Goal: Task Accomplishment & Management: Use online tool/utility

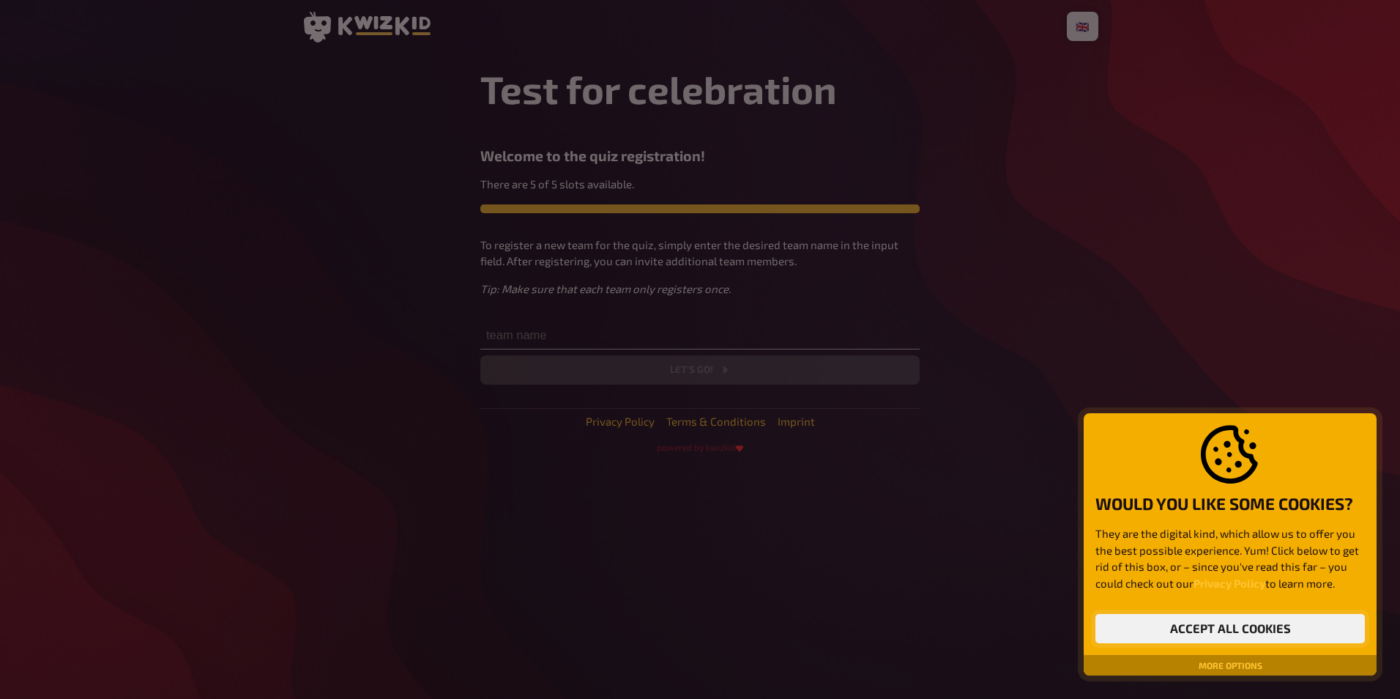
click at [1198, 625] on button "Accept all cookies" at bounding box center [1231, 628] width 270 height 29
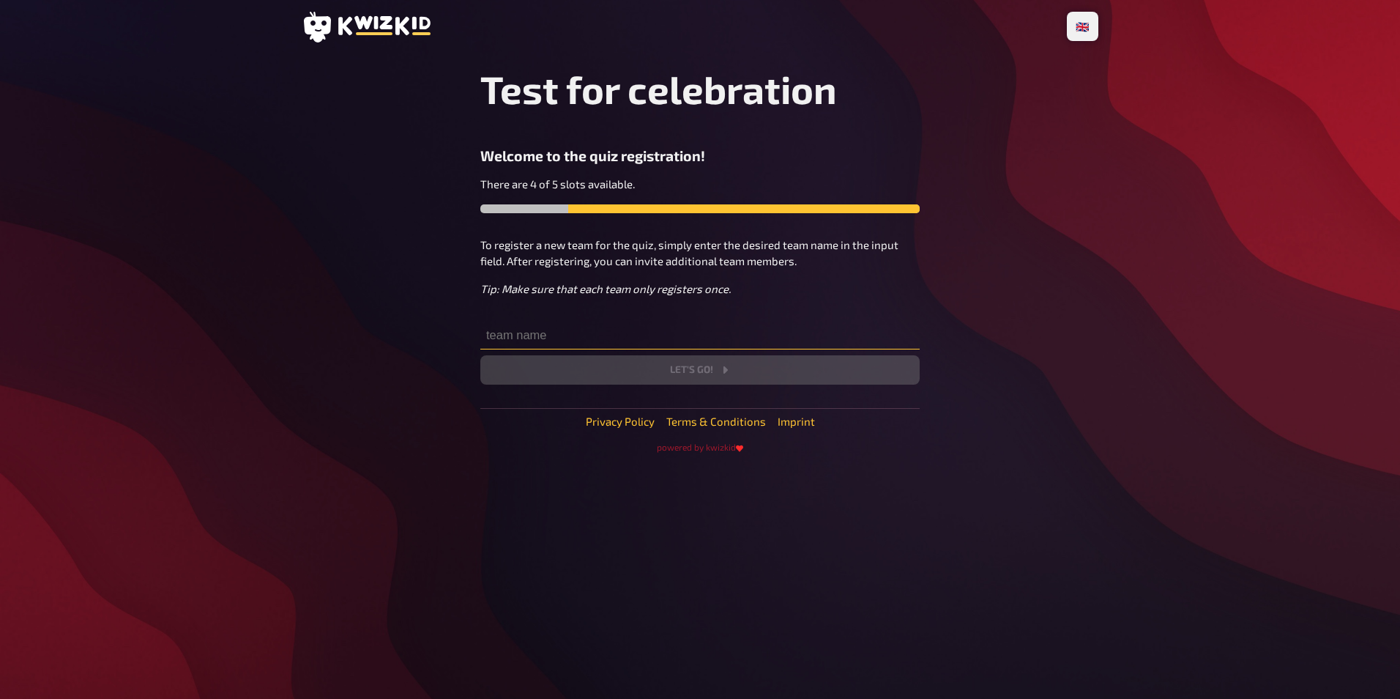
click at [524, 338] on input "text" at bounding box center [700, 334] width 439 height 29
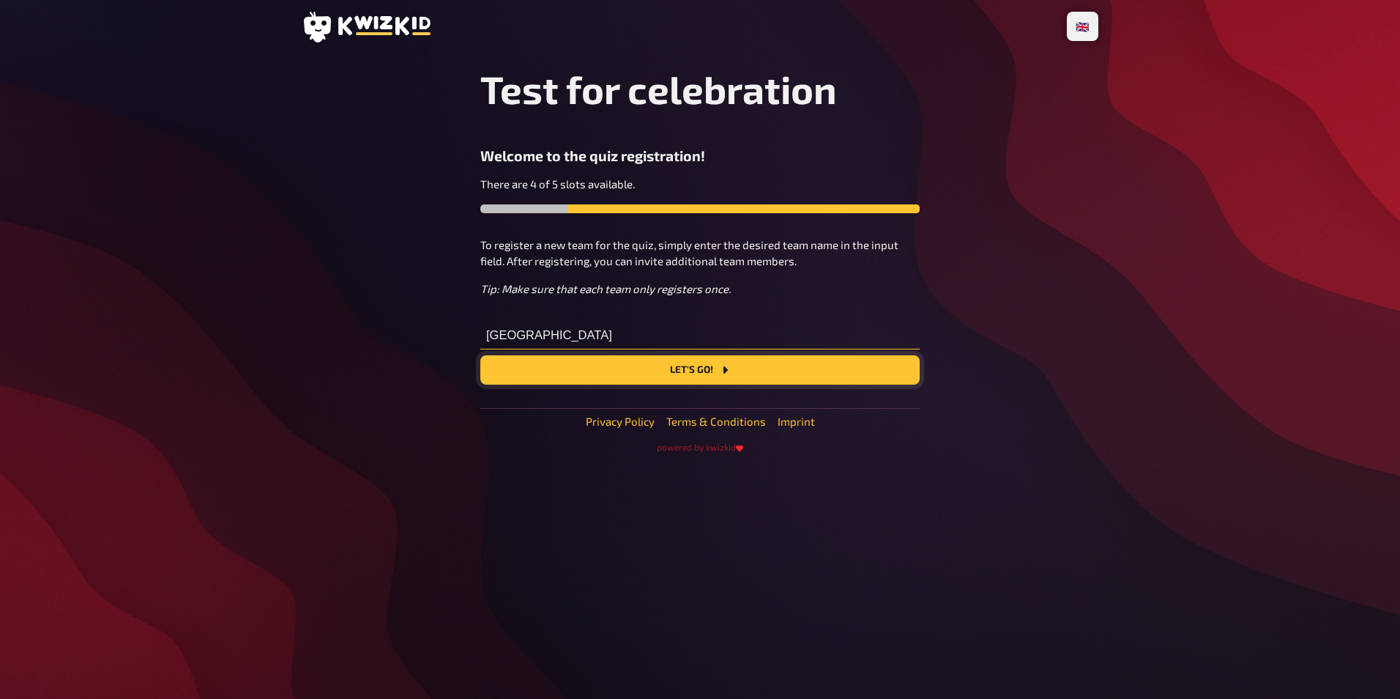
type input "[GEOGRAPHIC_DATA]"
click at [663, 371] on button "Let's go!" at bounding box center [700, 369] width 439 height 29
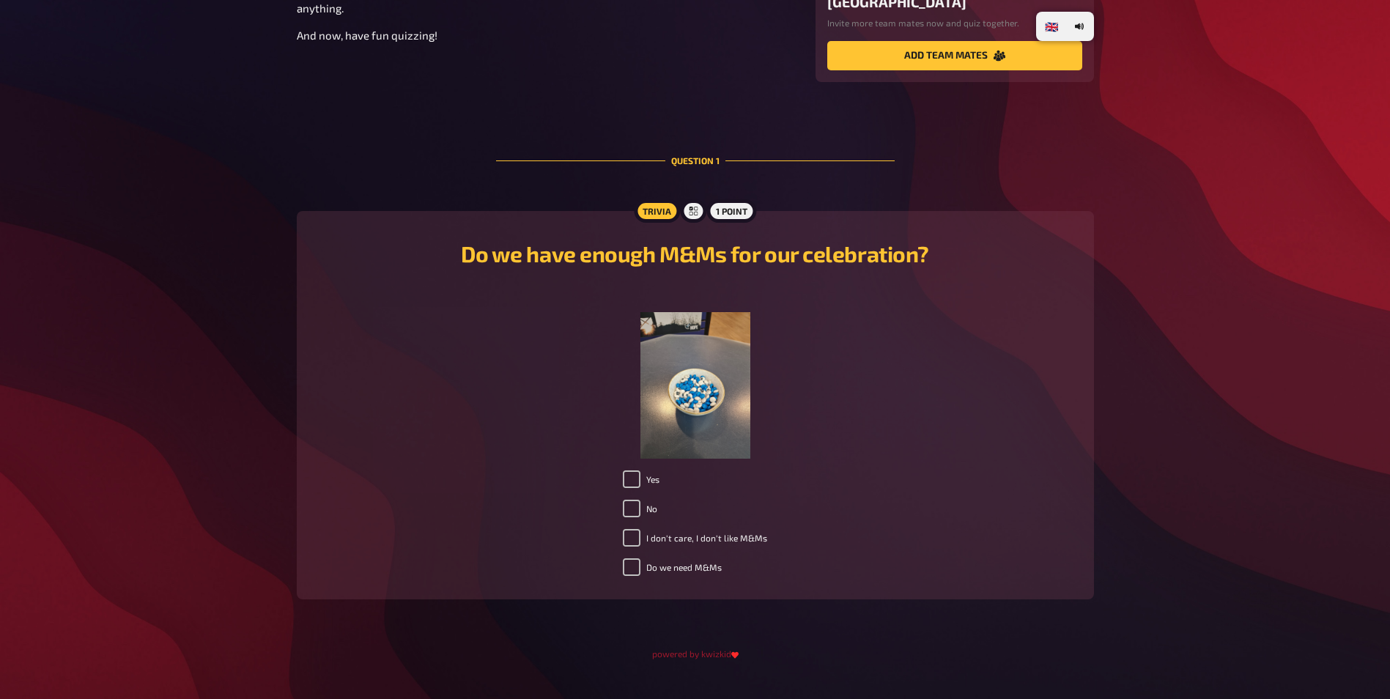
scroll to position [283, 0]
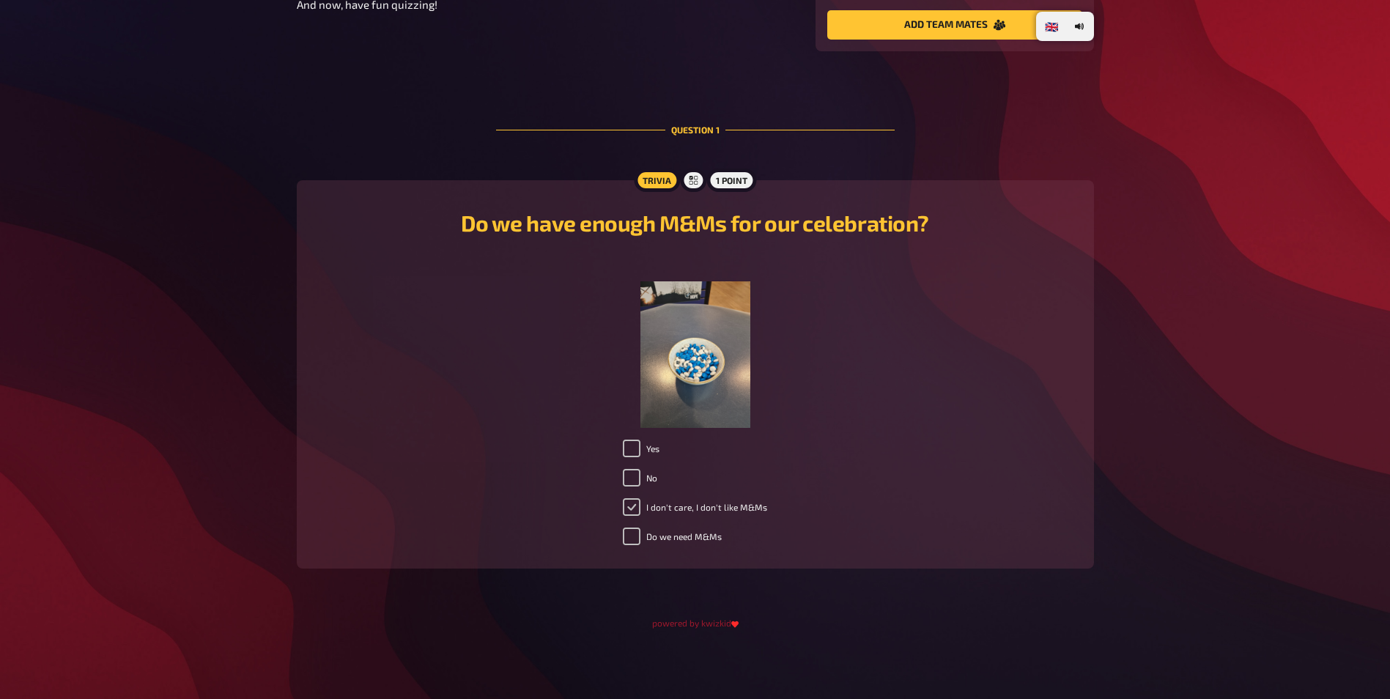
click at [634, 502] on input "I don't care, I don't like M&Ms" at bounding box center [632, 507] width 18 height 18
click at [689, 505] on label "I don't care, I don't like M&Ms" at bounding box center [695, 507] width 144 height 18
click at [640, 505] on input "I don't care, I don't like M&Ms" at bounding box center [632, 507] width 18 height 18
checkbox input "true"
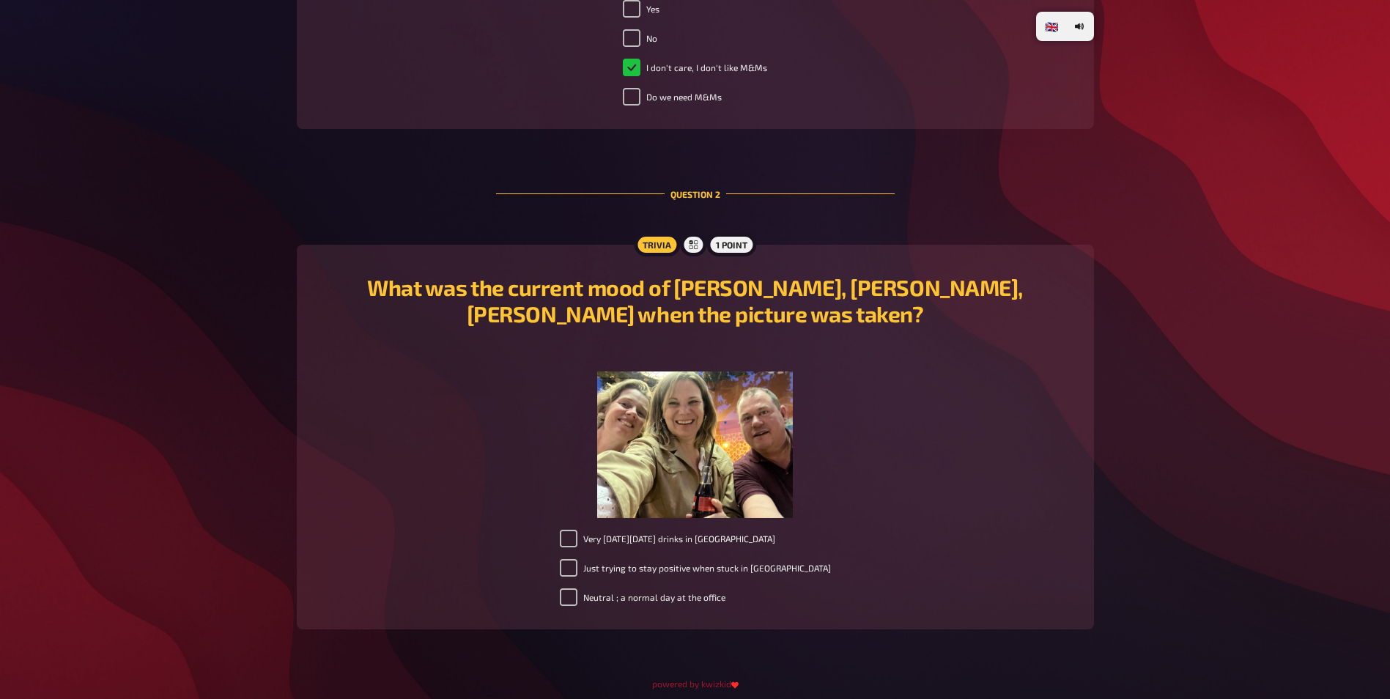
scroll to position [784, 0]
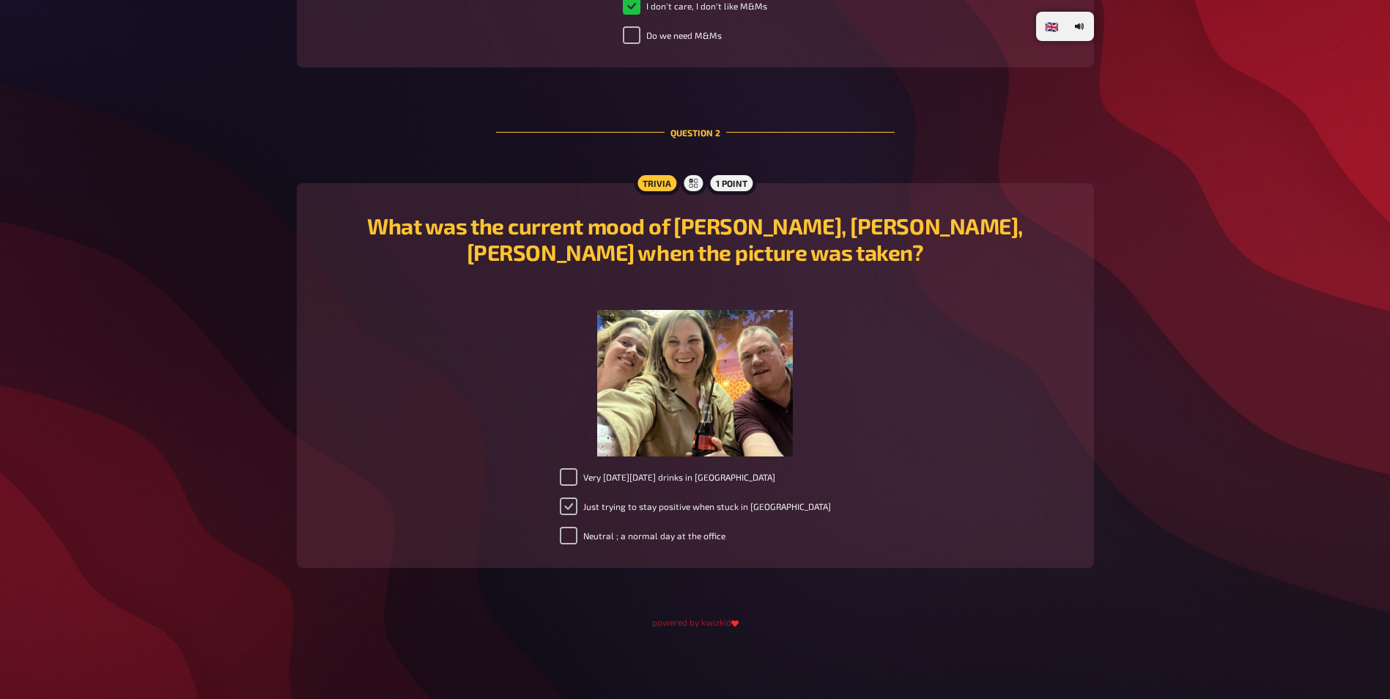
click at [577, 502] on input "Just trying to stay positive when stuck in [GEOGRAPHIC_DATA]" at bounding box center [569, 506] width 18 height 18
checkbox input "true"
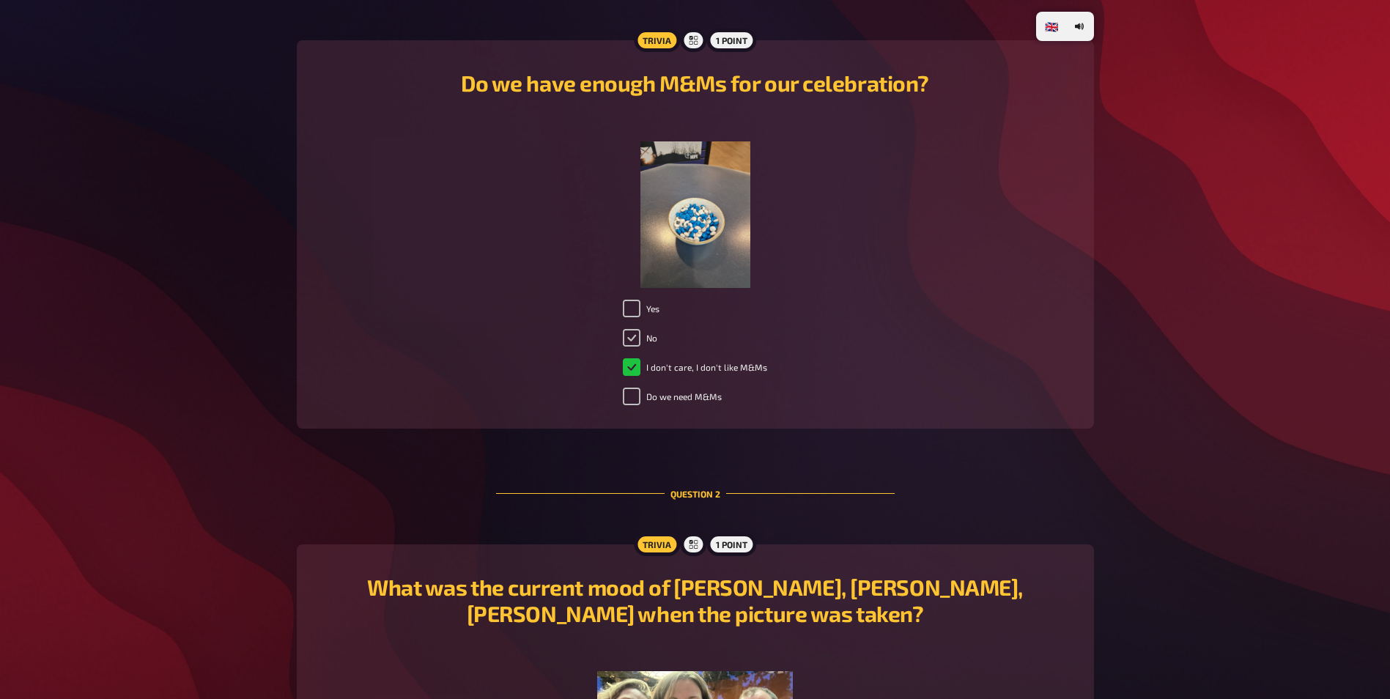
scroll to position [418, 0]
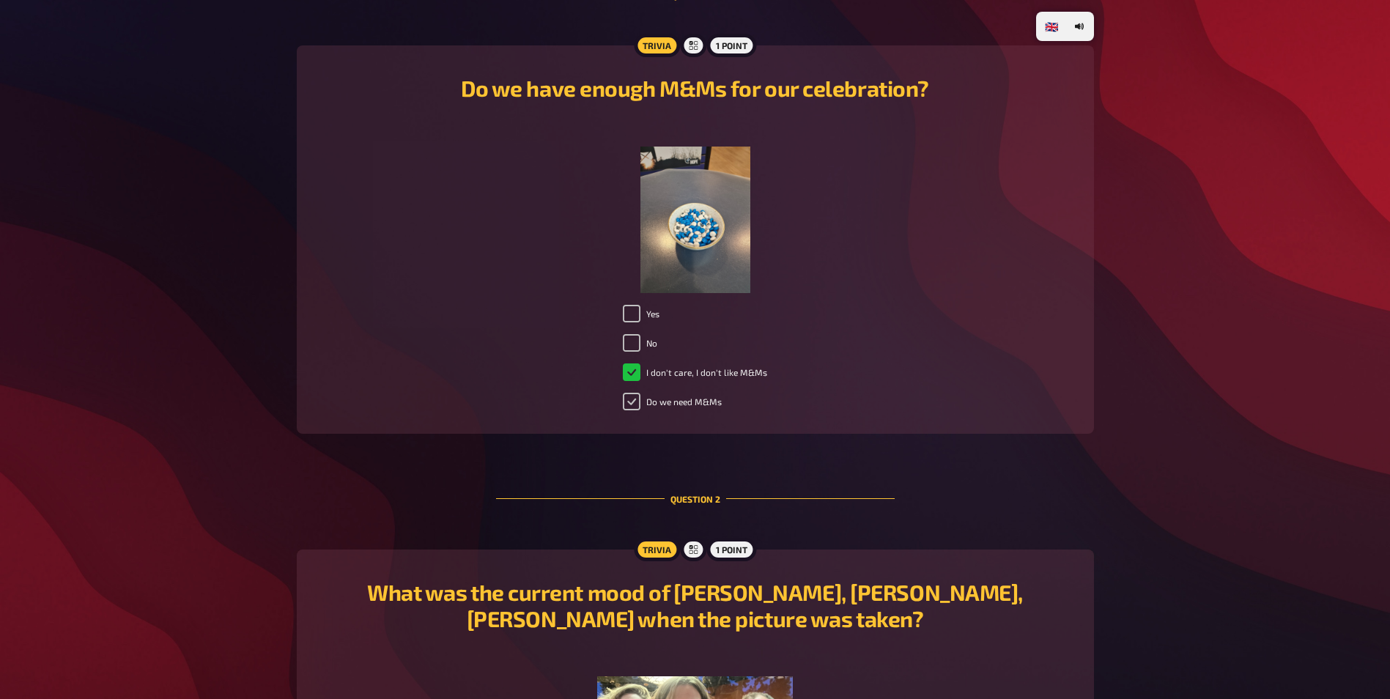
click at [636, 396] on input "Do we need M&Ms" at bounding box center [632, 402] width 18 height 18
checkbox input "true"
click at [635, 368] on input "I don't care, I don't like M&Ms" at bounding box center [632, 372] width 18 height 18
checkbox input "true"
checkbox input "false"
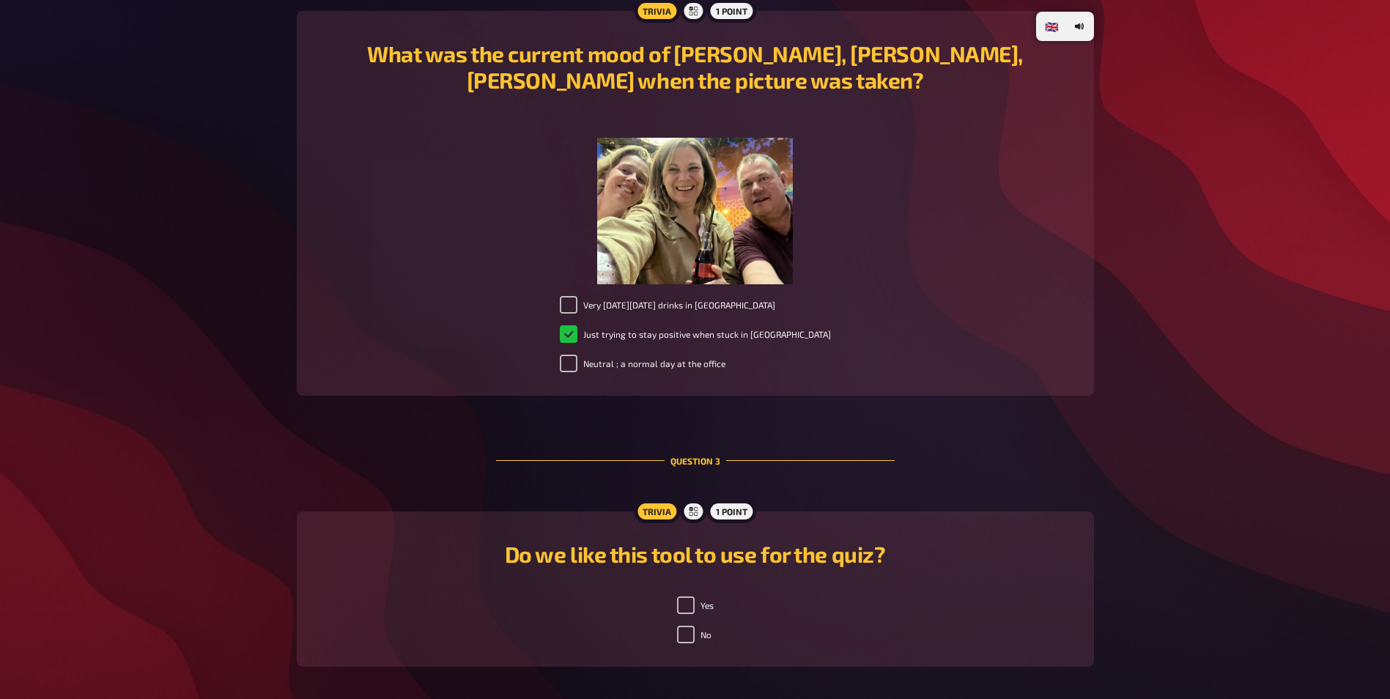
scroll to position [1055, 0]
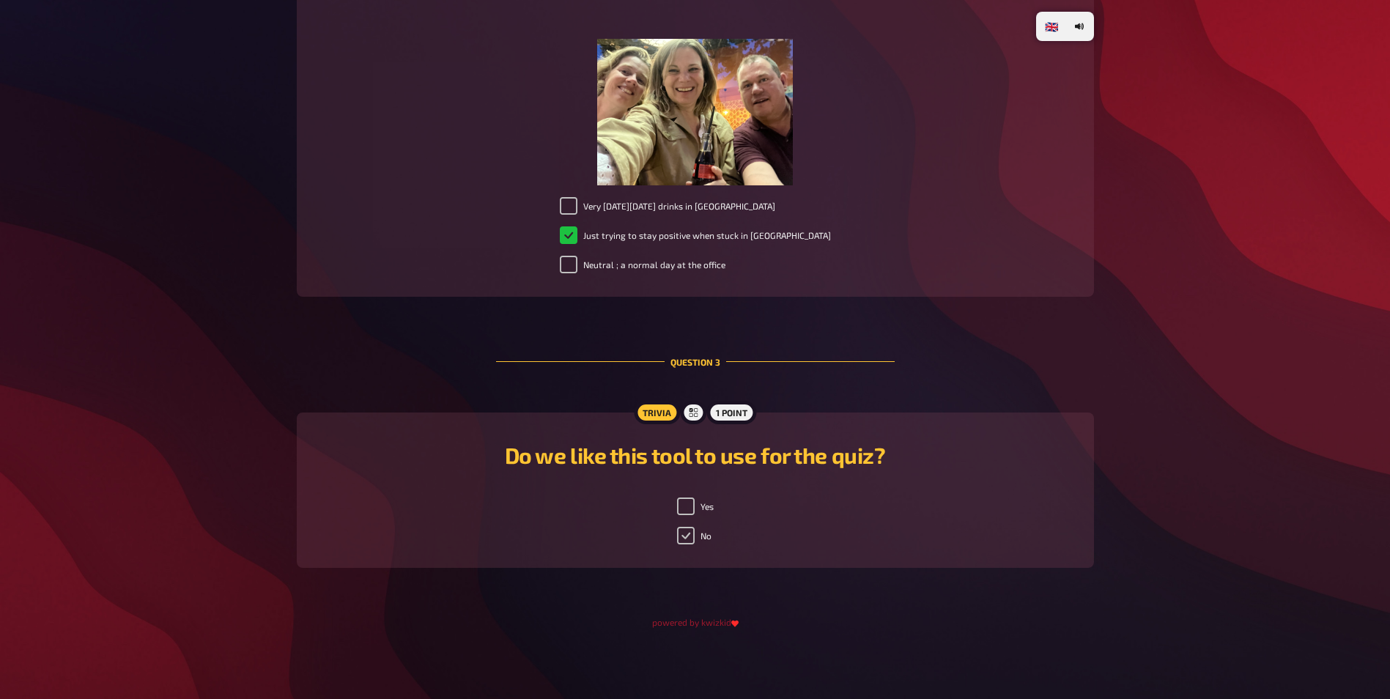
click at [683, 534] on input "No" at bounding box center [686, 536] width 18 height 18
checkbox input "true"
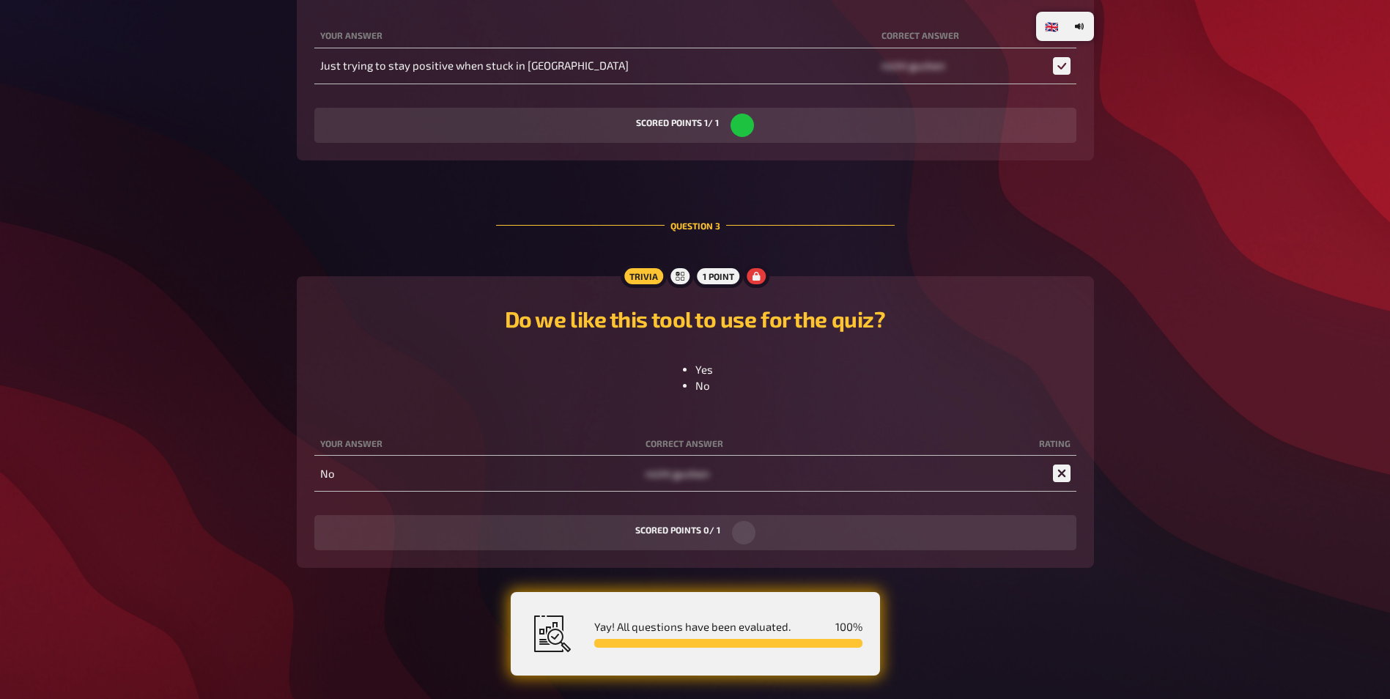
scroll to position [0, 0]
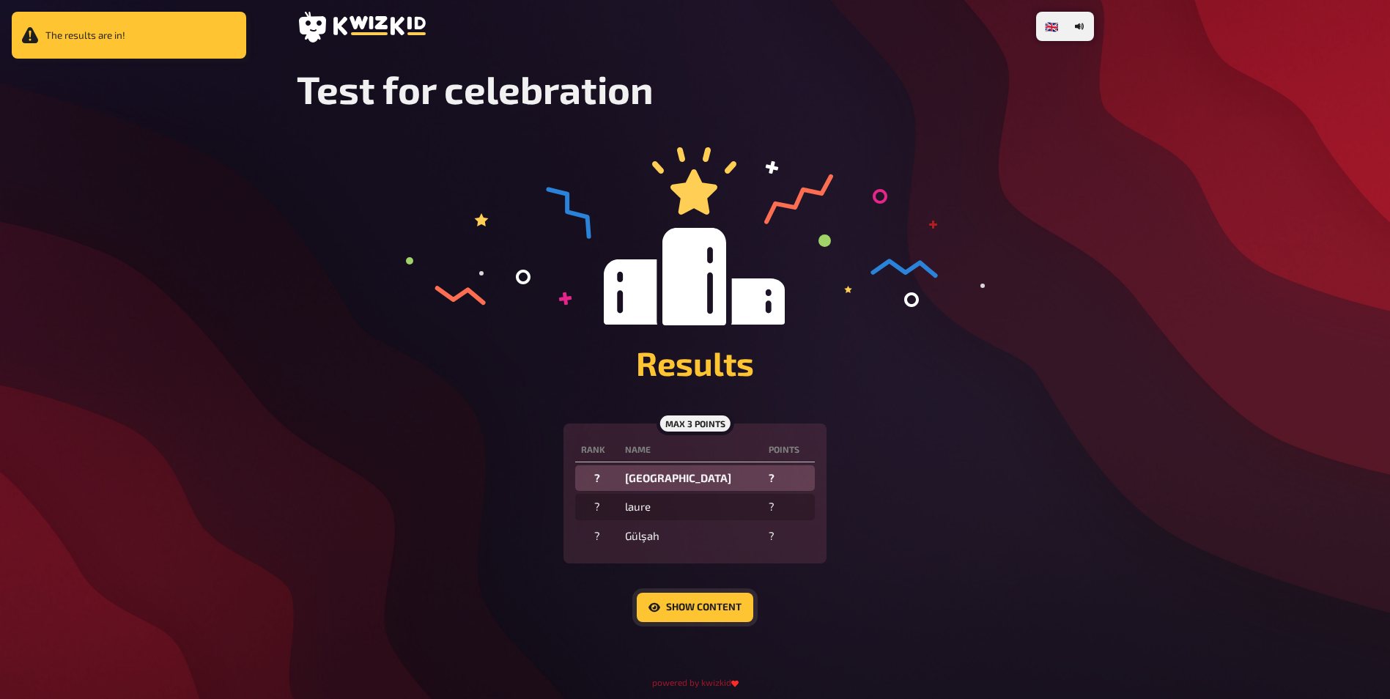
click at [717, 613] on button "Show content" at bounding box center [695, 607] width 116 height 29
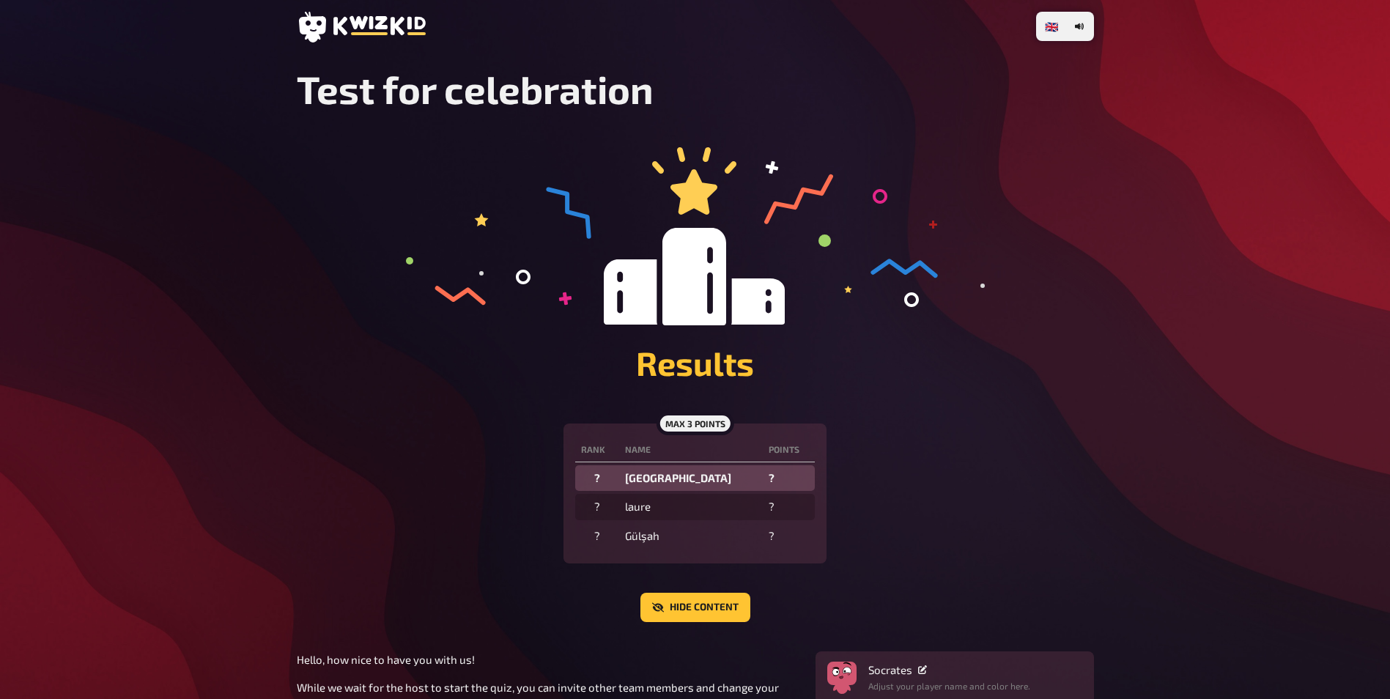
click at [955, 669] on div "Socrates" at bounding box center [949, 669] width 162 height 13
